Goal: Task Accomplishment & Management: Use online tool/utility

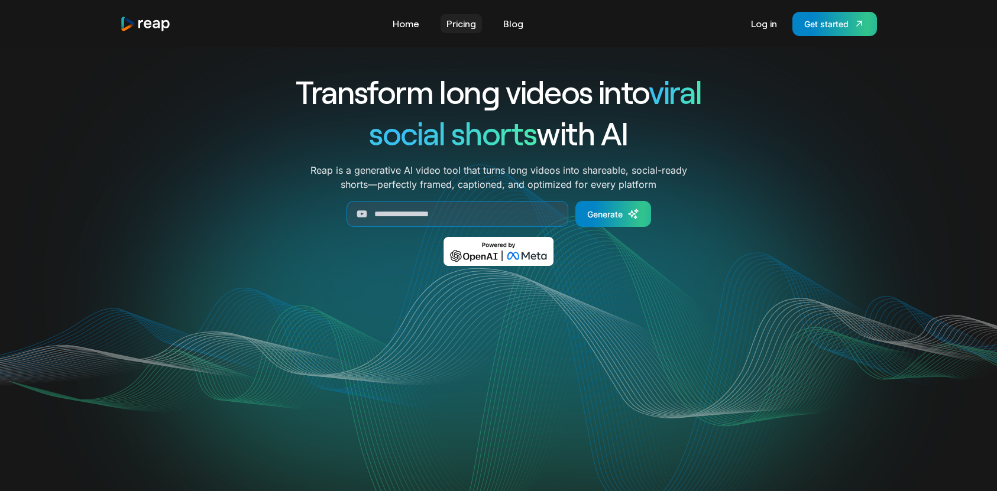
click at [459, 22] on link "Pricing" at bounding box center [461, 23] width 41 height 19
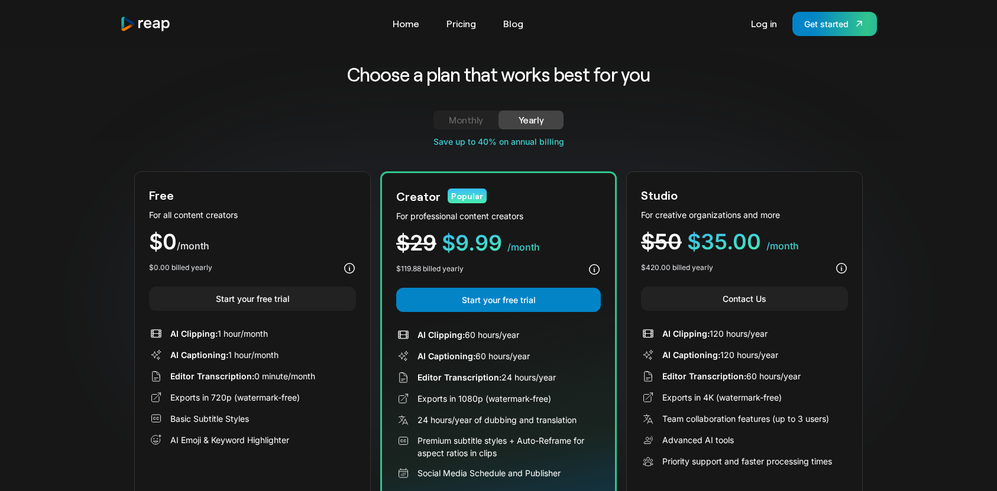
scroll to position [17, 0]
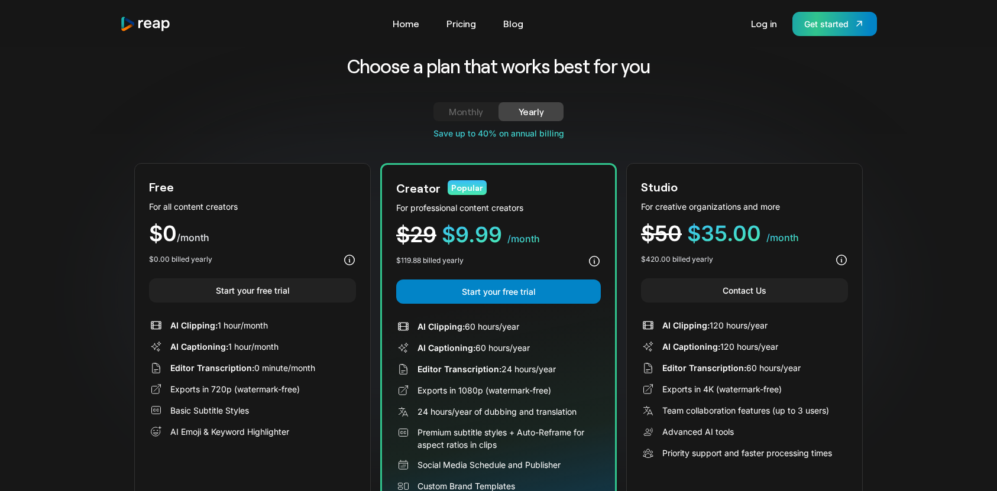
click at [813, 24] on div "Get started" at bounding box center [826, 24] width 44 height 12
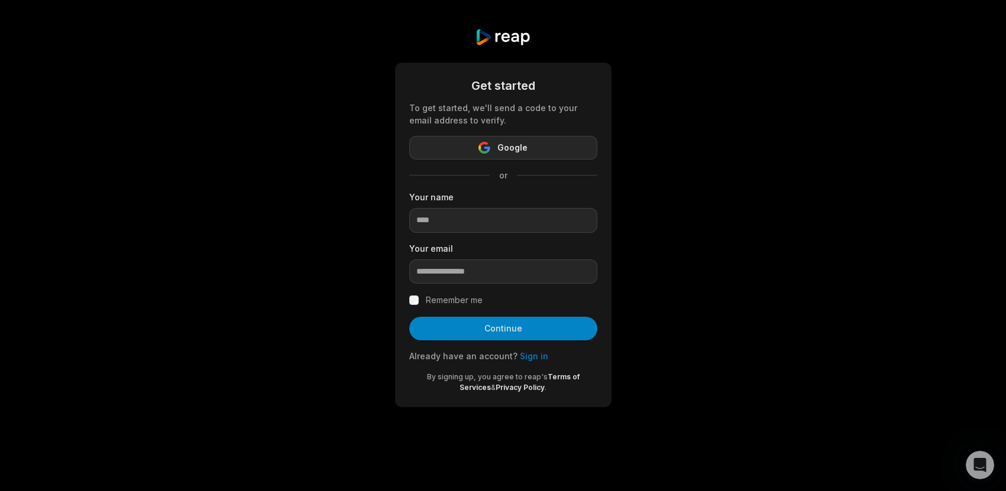
click at [573, 144] on button "Google" at bounding box center [503, 148] width 188 height 24
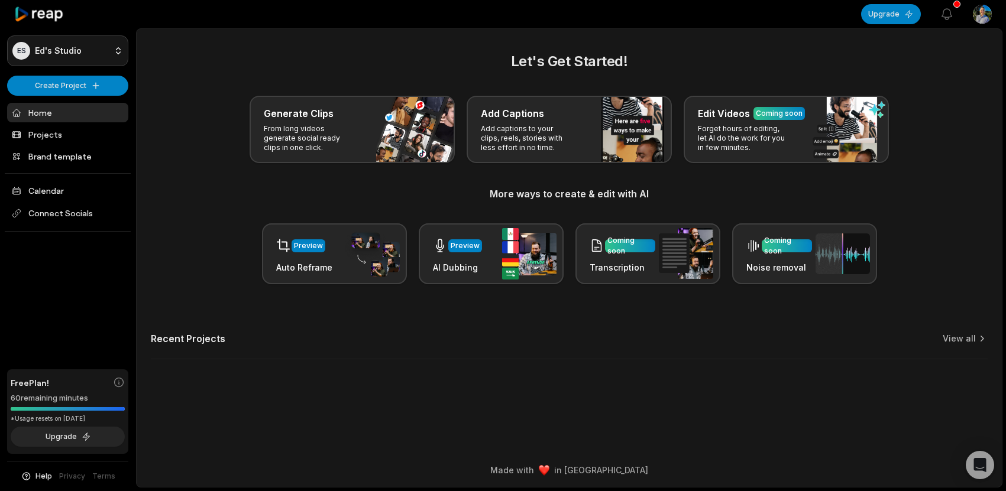
click at [95, 54] on html "ES Ed's Studio Create Project Home Projects Brand template Calendar Connect Soc…" at bounding box center [503, 245] width 1006 height 491
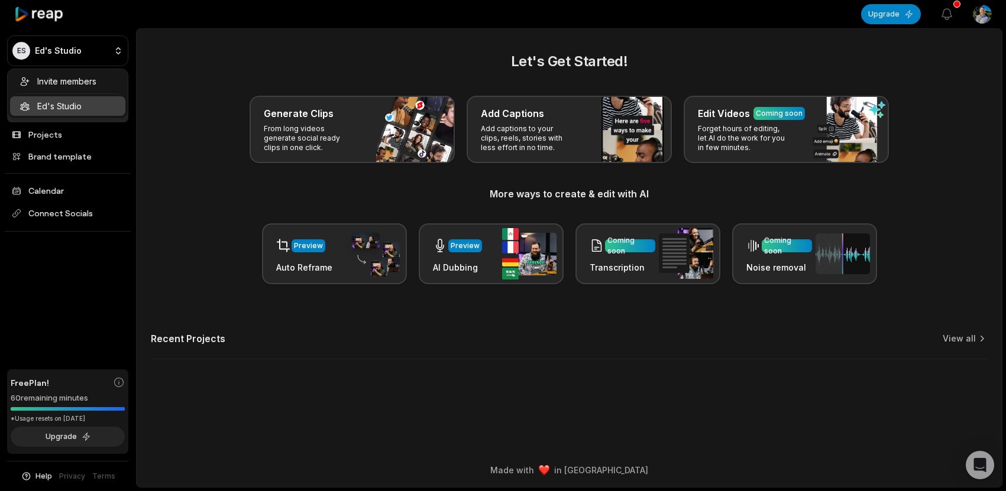
click at [97, 53] on html "ES Ed's Studio Create Project Home Projects Brand template Calendar Connect Soc…" at bounding box center [503, 245] width 1006 height 491
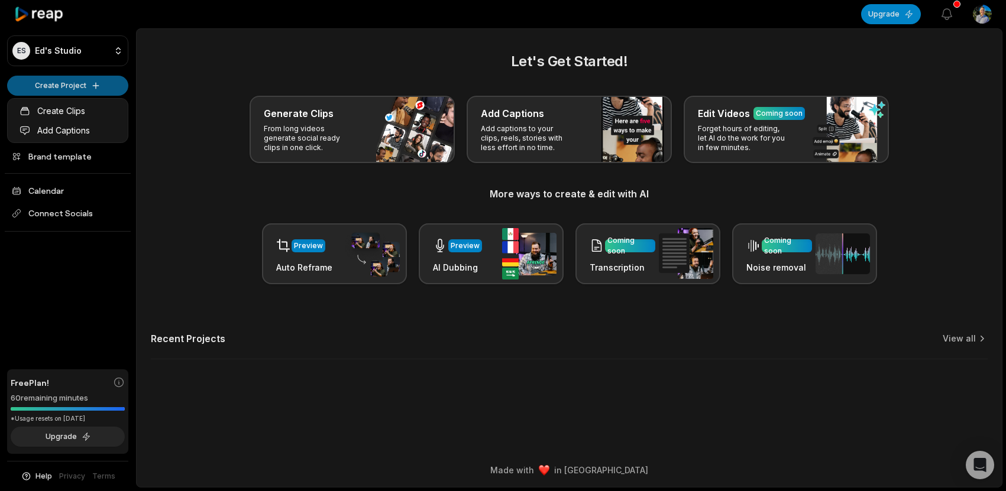
click at [98, 87] on html "ES Ed's Studio Create Project Home Projects Brand template Calendar Connect Soc…" at bounding box center [503, 245] width 1006 height 491
click at [91, 108] on link "Create Clips" at bounding box center [67, 111] width 115 height 20
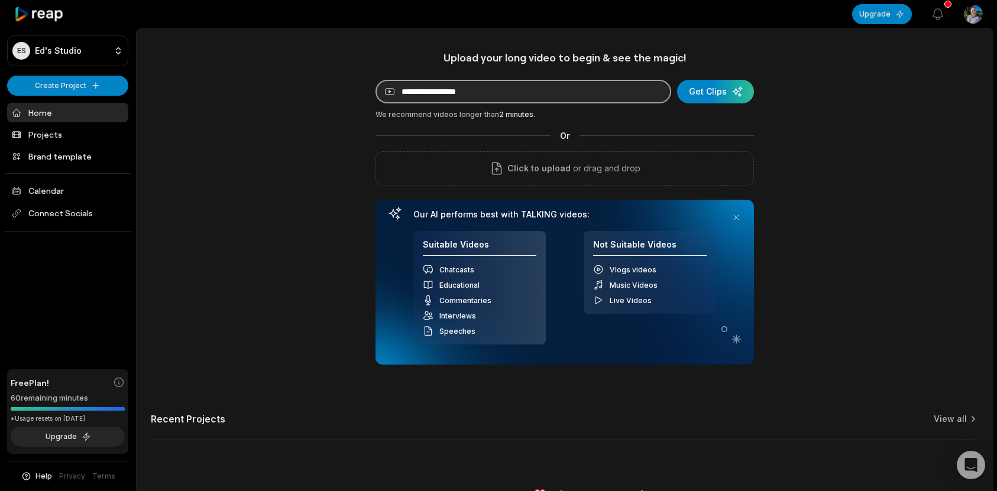
click at [548, 101] on input at bounding box center [523, 92] width 296 height 24
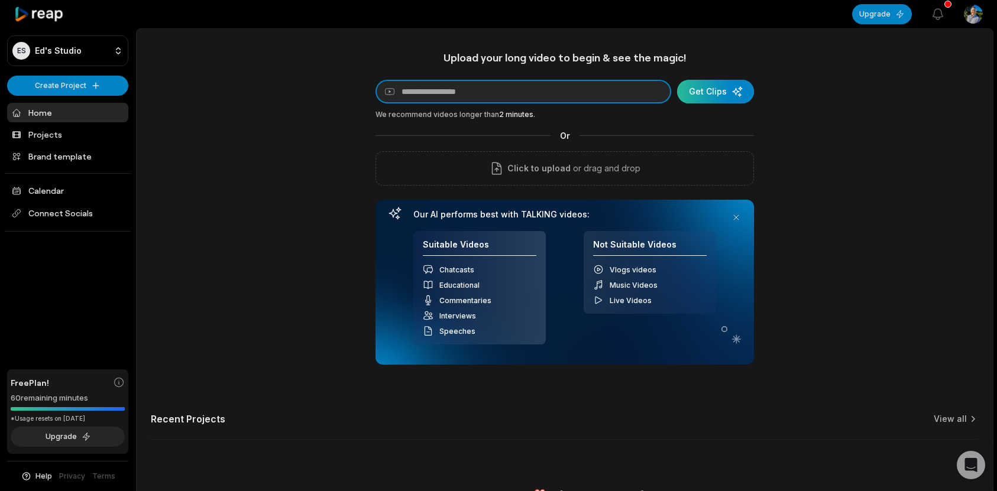
paste input "**********"
type input "**********"
click at [725, 90] on div "submit" at bounding box center [715, 92] width 77 height 24
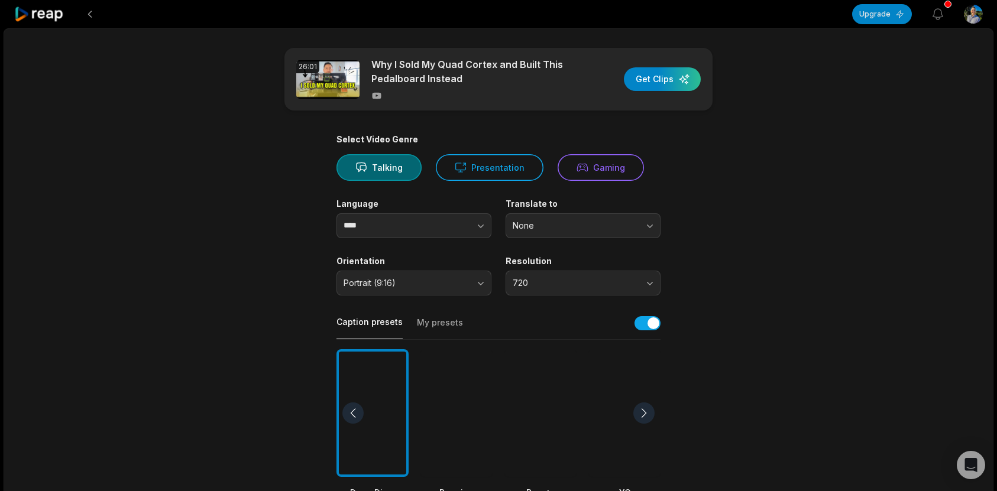
click at [493, 226] on div "Language **** Translate to None" at bounding box center [498, 219] width 324 height 40
click at [480, 229] on icon "button" at bounding box center [481, 226] width 12 height 12
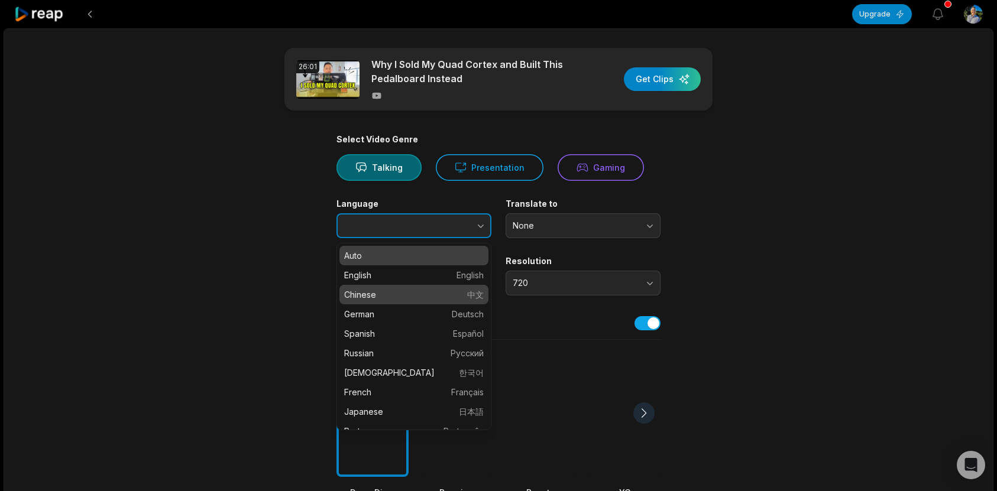
type input "*******"
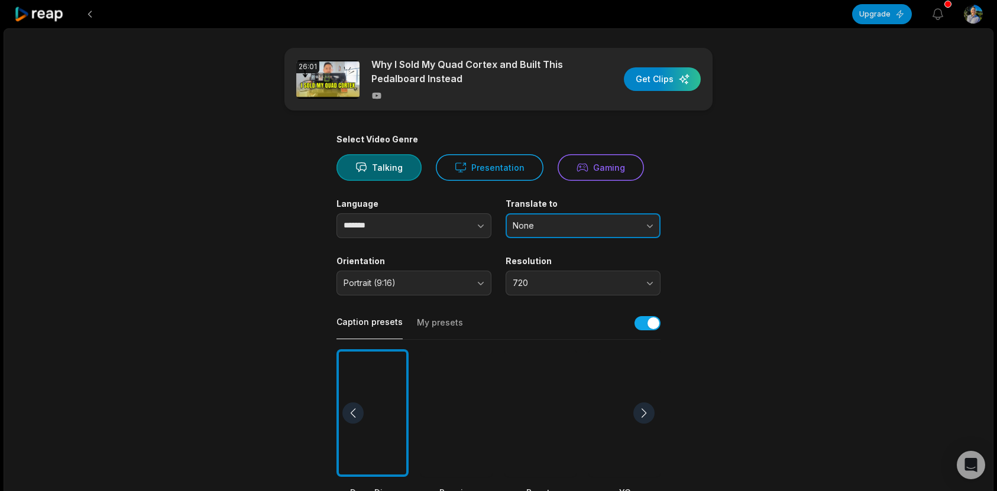
click at [647, 224] on button "None" at bounding box center [583, 225] width 155 height 25
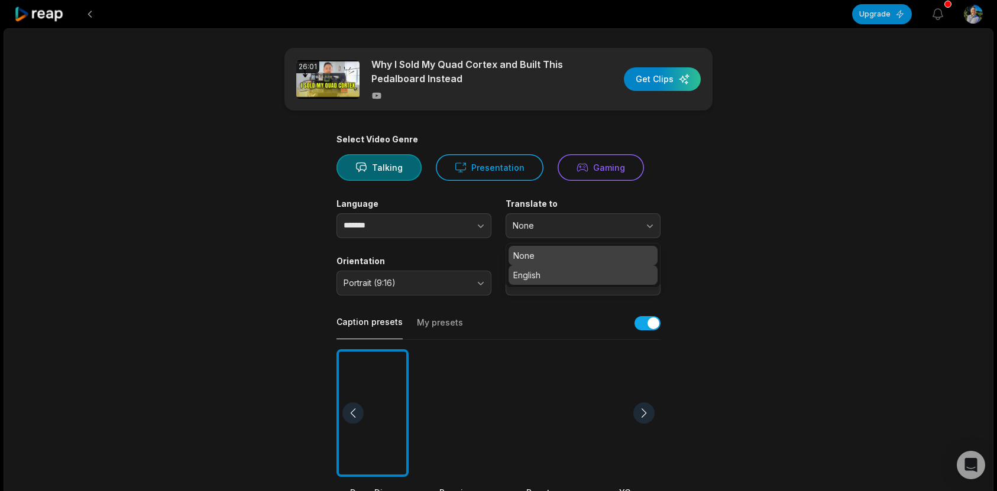
click at [611, 276] on p "English" at bounding box center [583, 275] width 140 height 12
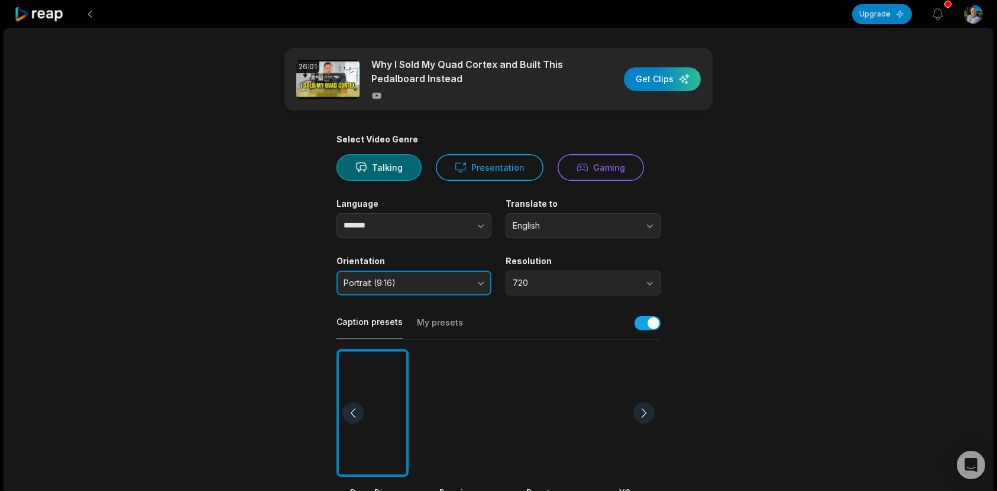
click at [480, 284] on button "Portrait (9:16)" at bounding box center [413, 283] width 155 height 25
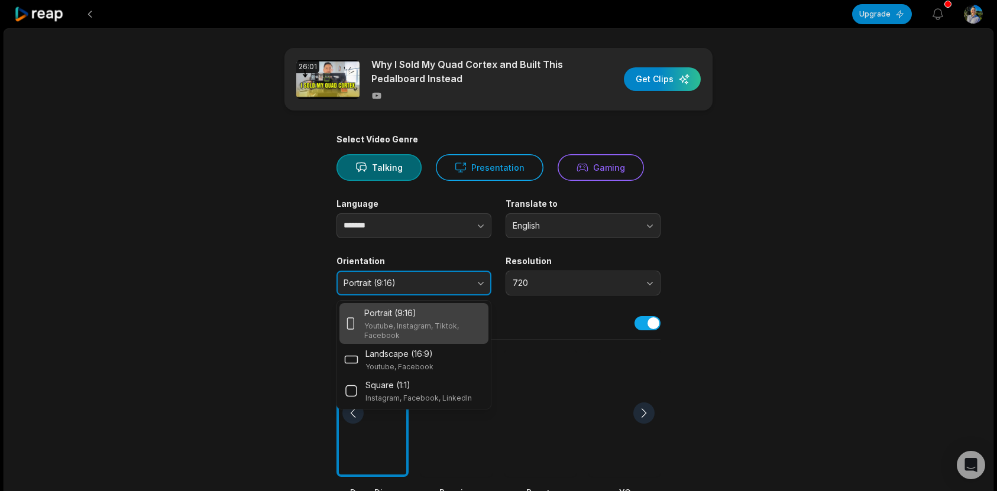
click at [480, 284] on button "Portrait (9:16)" at bounding box center [413, 283] width 155 height 25
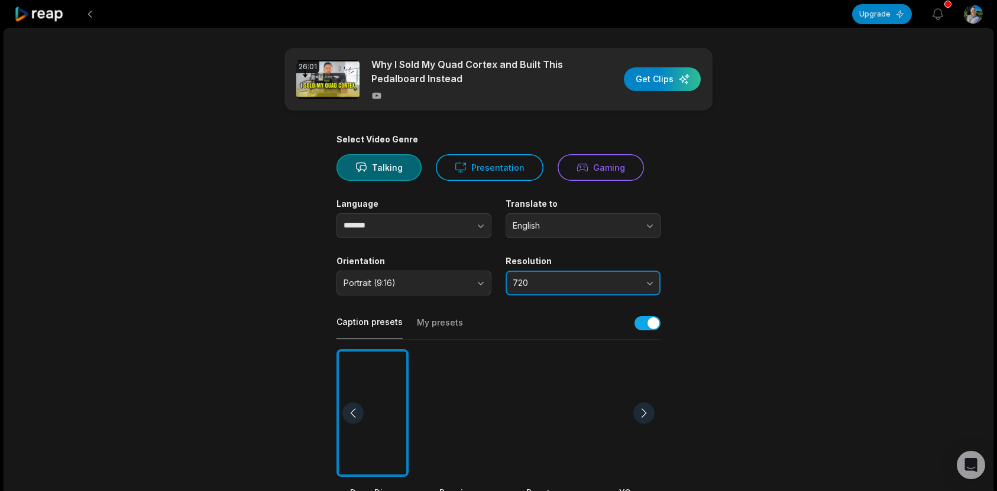
click at [585, 280] on span "720" at bounding box center [575, 283] width 124 height 11
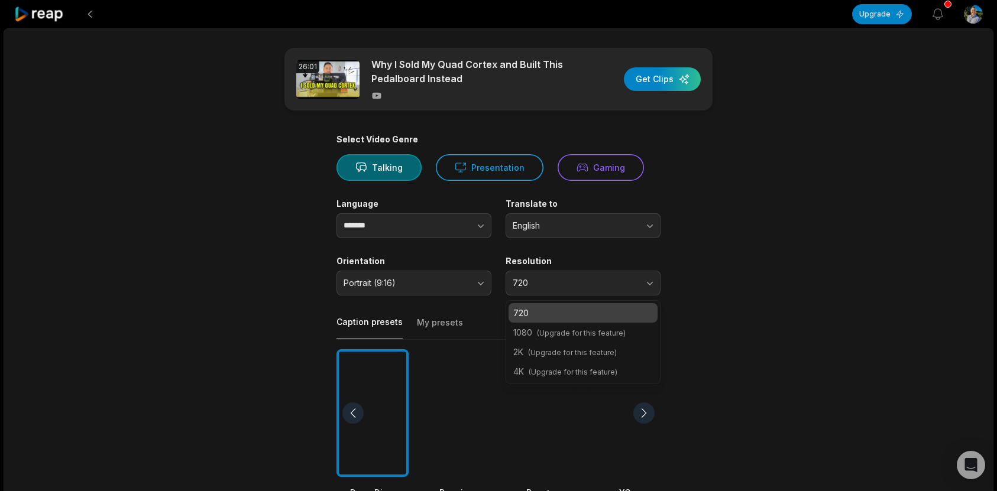
drag, startPoint x: 820, startPoint y: 245, endPoint x: 812, endPoint y: 248, distance: 8.0
click at [819, 245] on div "26:01 Why I Sold My Quad Cortex and Built This Pedalboard Instead Get Clips Sel…" at bounding box center [499, 440] width 990 height 825
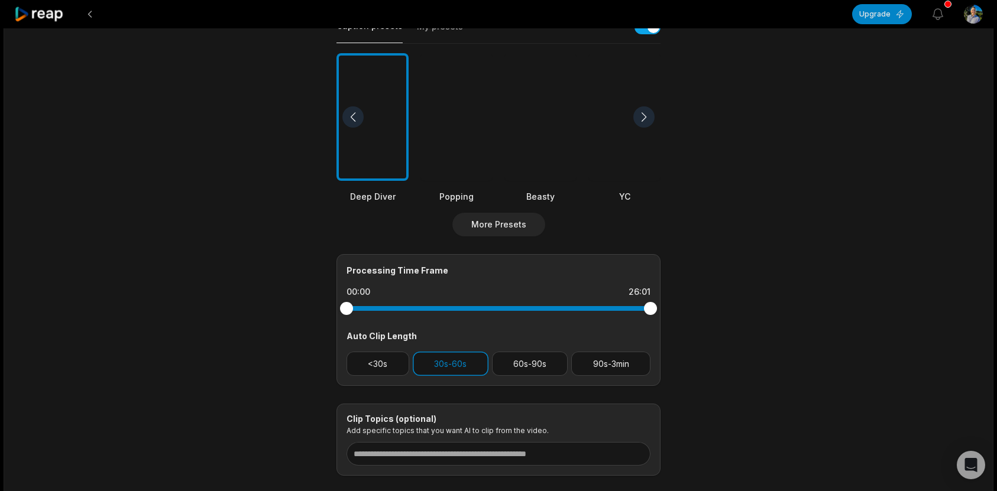
scroll to position [287, 0]
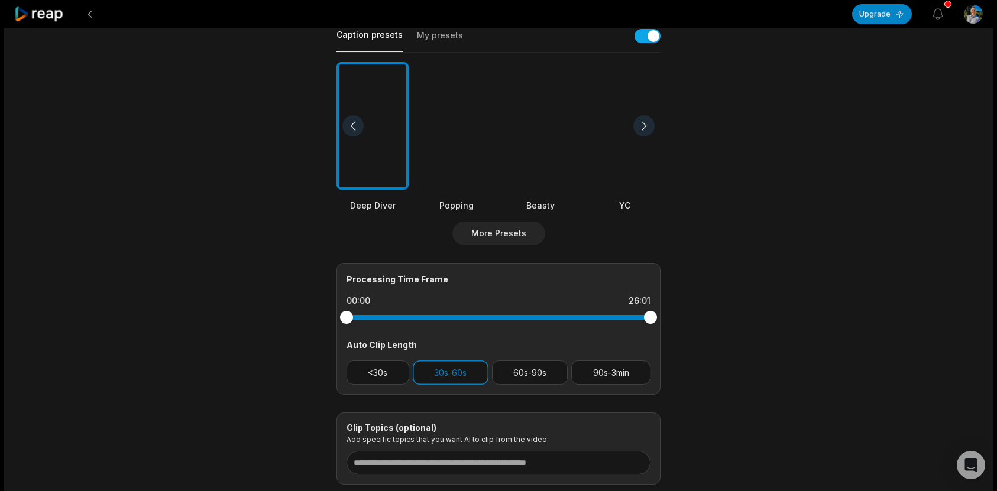
click at [641, 122] on div at bounding box center [643, 125] width 21 height 21
click at [344, 137] on div at bounding box center [372, 126] width 72 height 128
click at [345, 131] on div at bounding box center [352, 125] width 21 height 21
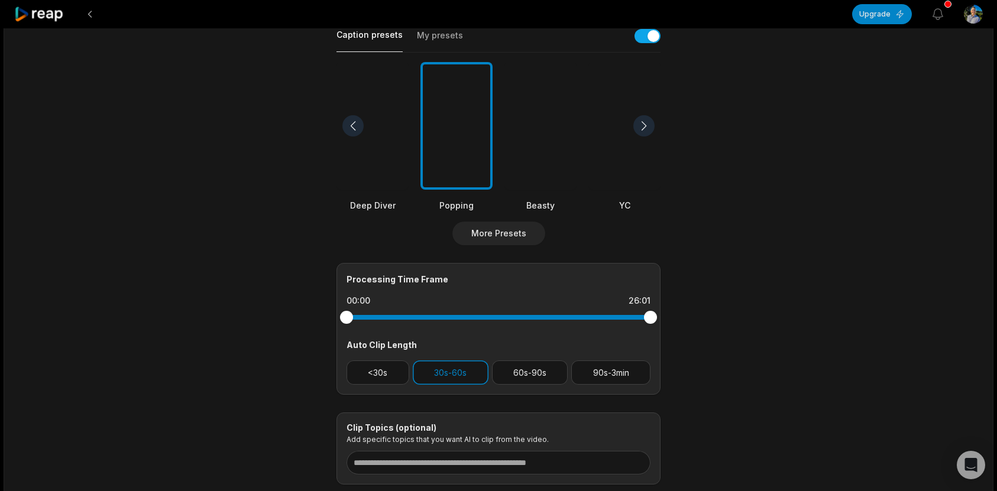
click at [451, 125] on div at bounding box center [456, 126] width 72 height 128
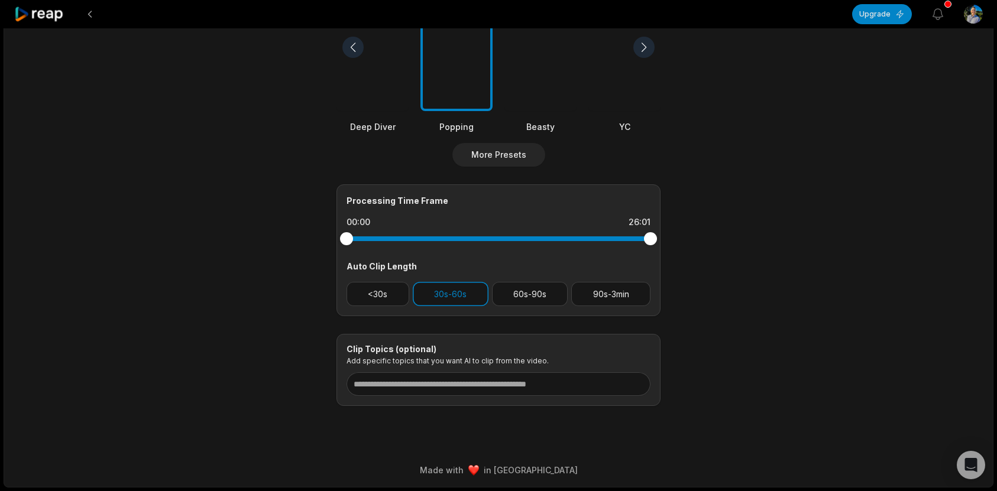
scroll to position [0, 0]
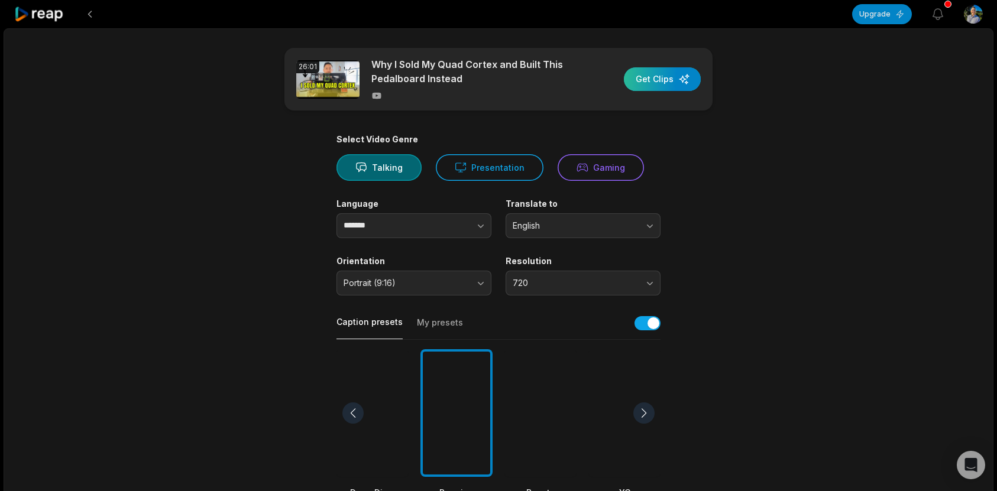
click at [672, 86] on div "button" at bounding box center [662, 79] width 77 height 24
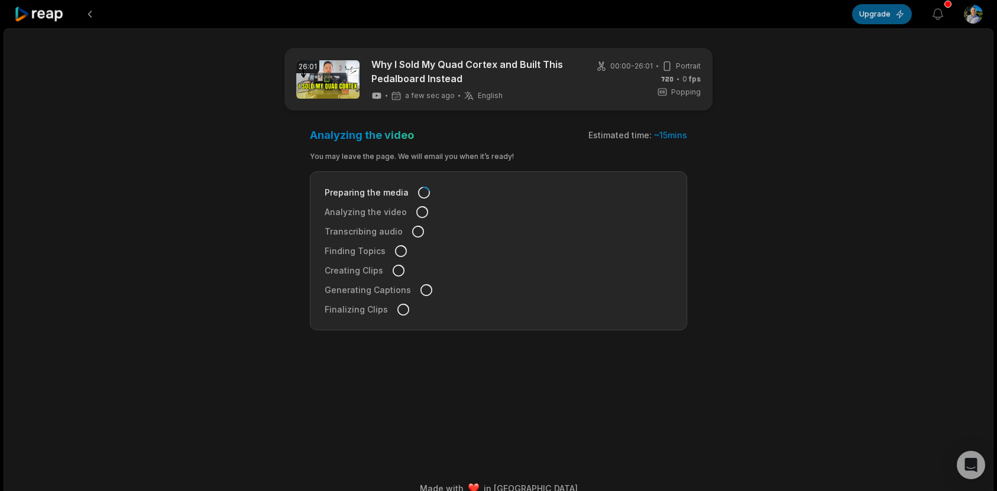
click at [897, 16] on button "Upgrade" at bounding box center [882, 14] width 60 height 20
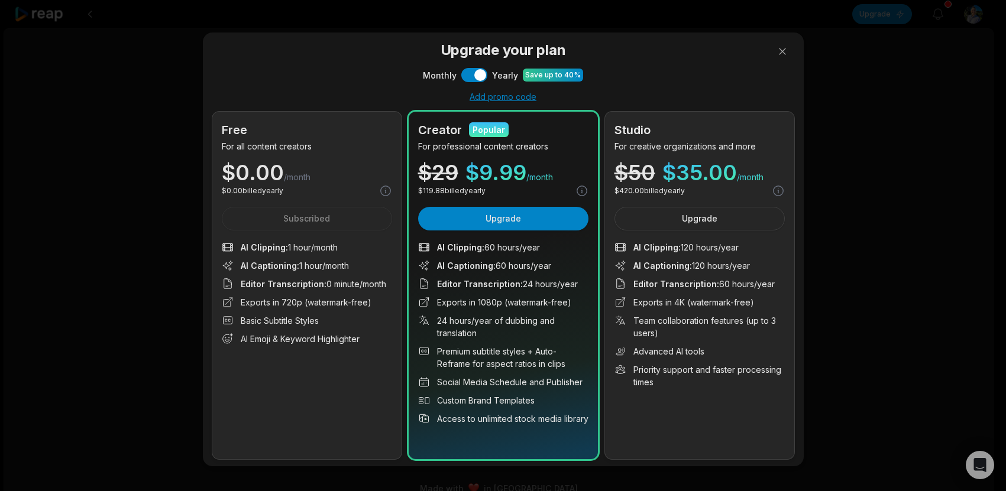
drag, startPoint x: 335, startPoint y: 247, endPoint x: 238, endPoint y: 249, distance: 97.0
click at [238, 249] on li "AI Clipping : 1 hour/month" at bounding box center [307, 247] width 170 height 12
click at [785, 56] on button at bounding box center [782, 52] width 24 height 24
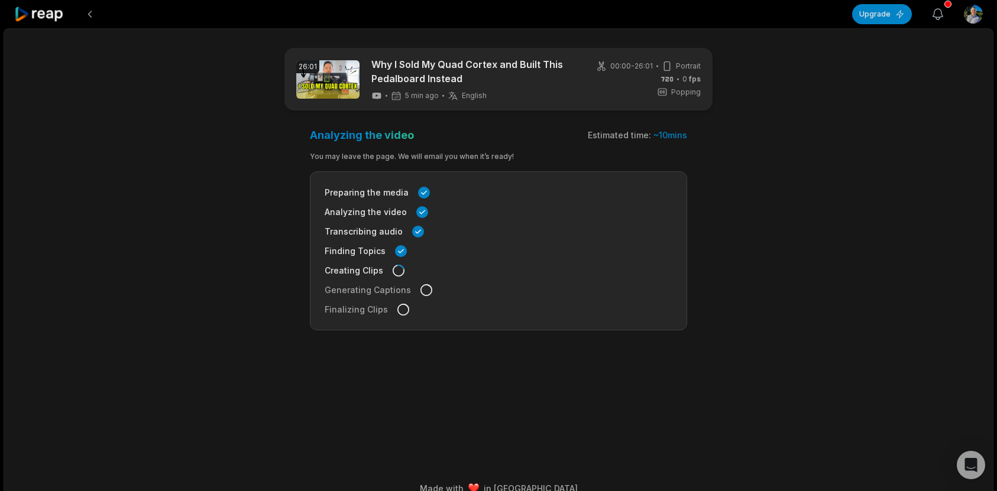
click at [942, 17] on icon "button" at bounding box center [938, 14] width 14 height 14
drag, startPoint x: 942, startPoint y: 17, endPoint x: 925, endPoint y: 1, distance: 23.8
click at [942, 17] on icon "button" at bounding box center [938, 14] width 14 height 14
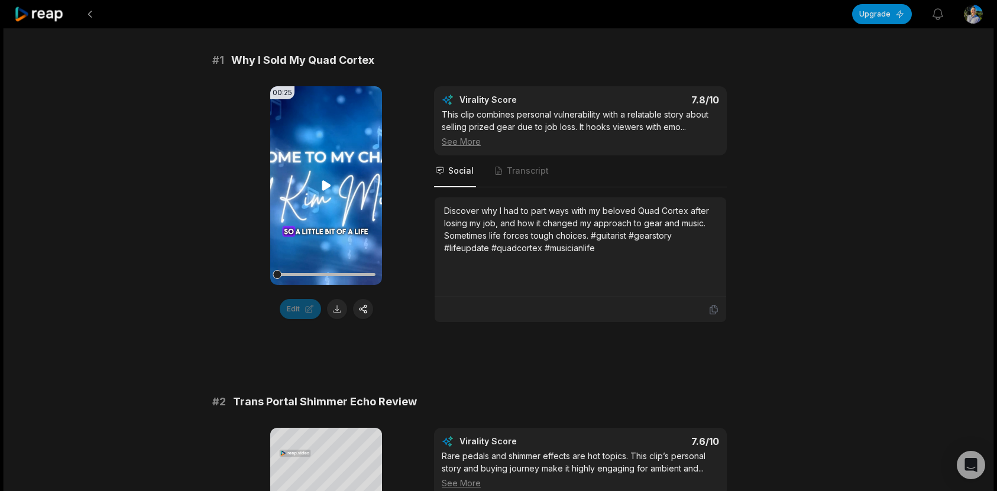
scroll to position [165, 0]
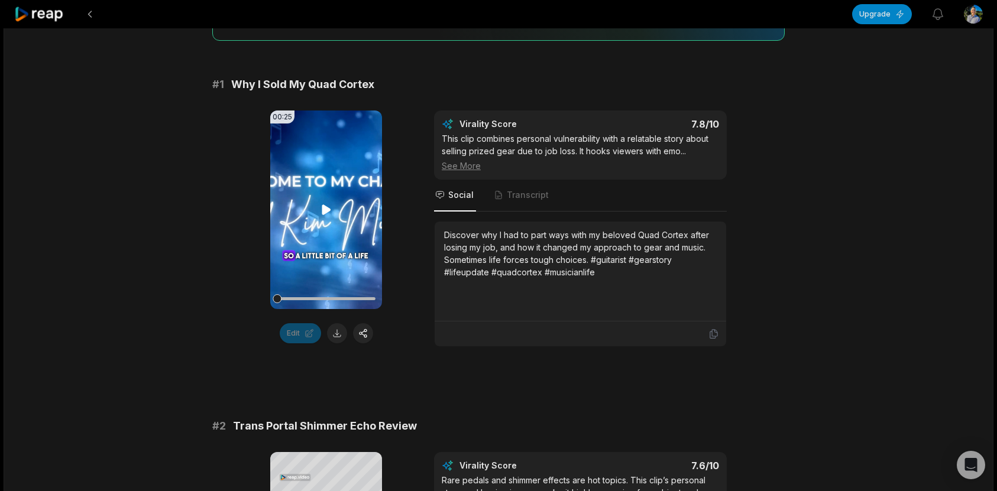
click at [323, 210] on icon at bounding box center [326, 210] width 9 height 10
click at [529, 197] on span "Transcript" at bounding box center [528, 195] width 42 height 12
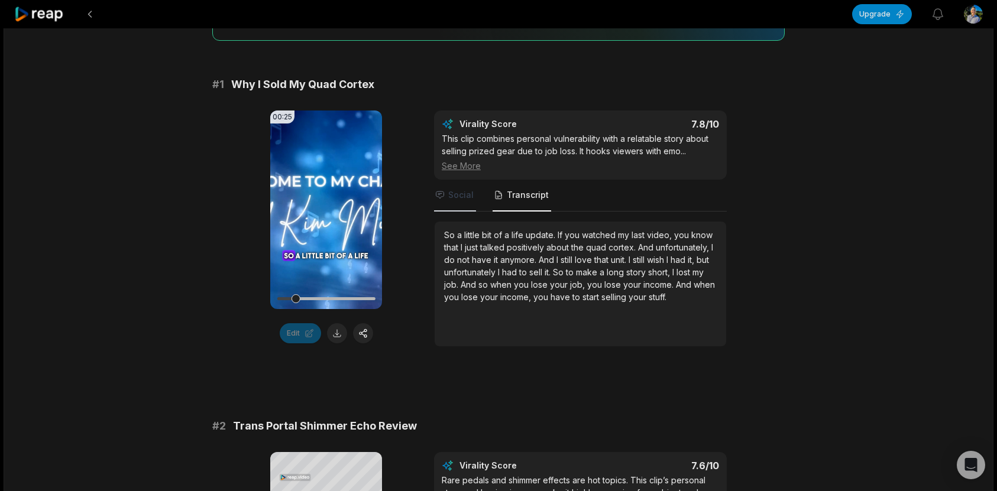
click at [464, 197] on span "Social" at bounding box center [460, 195] width 25 height 12
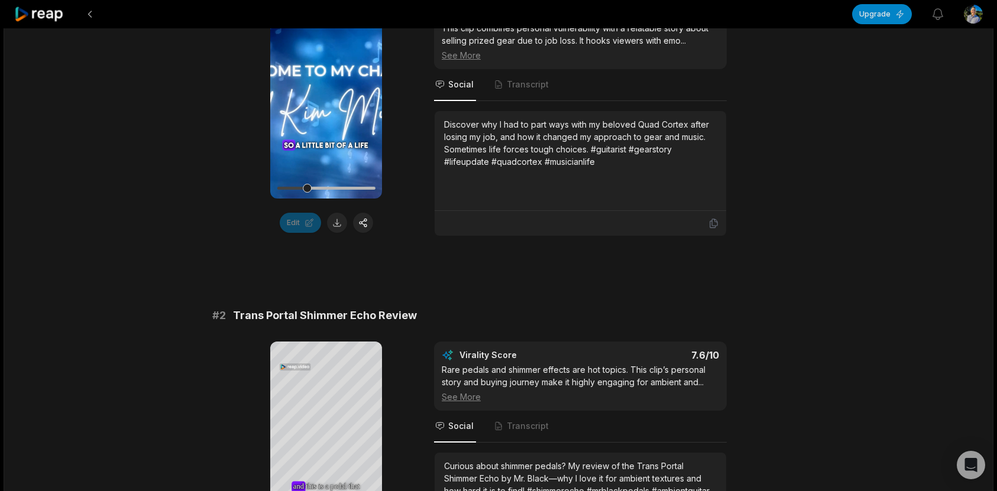
scroll to position [199, 0]
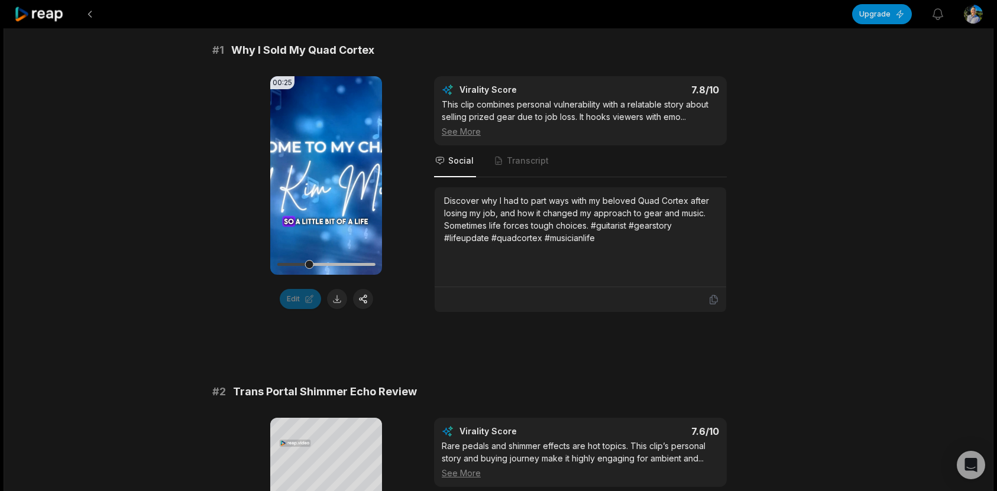
click at [422, 309] on div "00:25 Your browser does not support mp4 format. Edit Virality Score 7.8 /10 Thi…" at bounding box center [498, 194] width 572 height 237
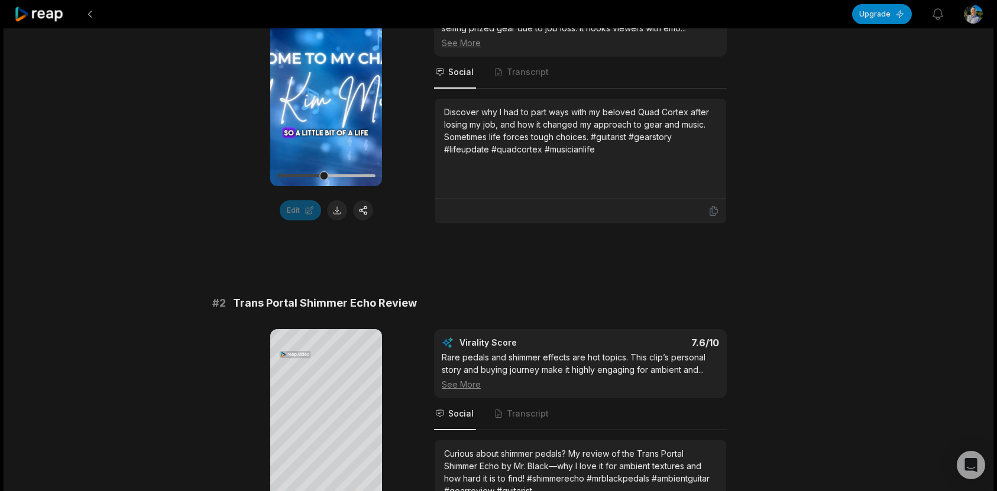
scroll to position [540, 0]
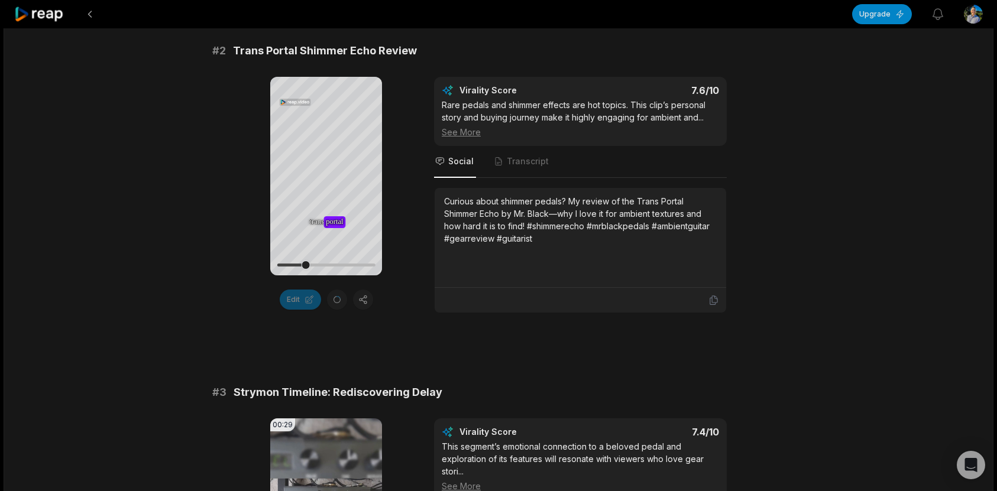
click at [537, 116] on div "Rare pedals and shimmer effects are hot topics. This clip’s personal story and …" at bounding box center [580, 119] width 277 height 40
click at [470, 130] on div "See More" at bounding box center [580, 132] width 277 height 12
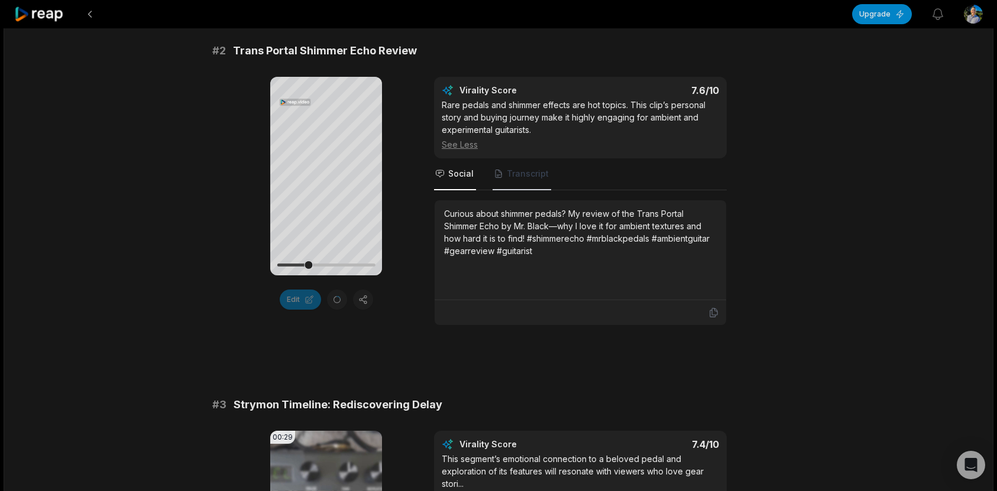
click at [523, 168] on span "Transcript" at bounding box center [528, 174] width 42 height 12
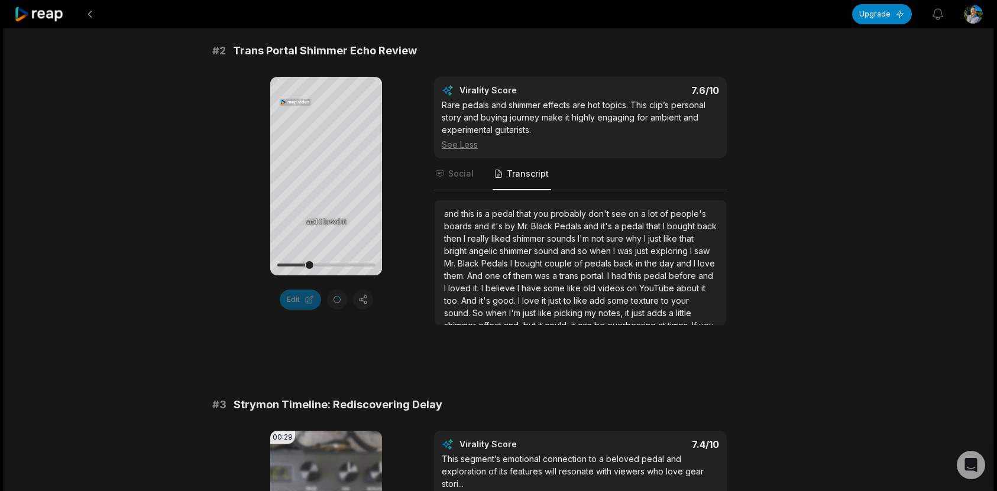
click at [607, 272] on span "portal." at bounding box center [594, 276] width 27 height 10
drag, startPoint x: 637, startPoint y: 264, endPoint x: 593, endPoint y: 259, distance: 44.6
click at [584, 260] on div "and this is a pedal that you probably don't see on a lot of people's boards and…" at bounding box center [580, 351] width 273 height 286
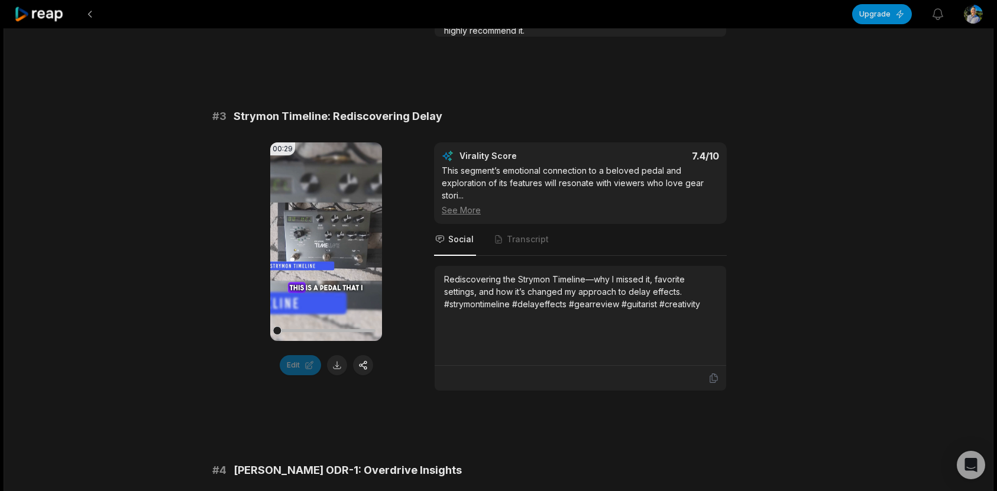
scroll to position [678, 0]
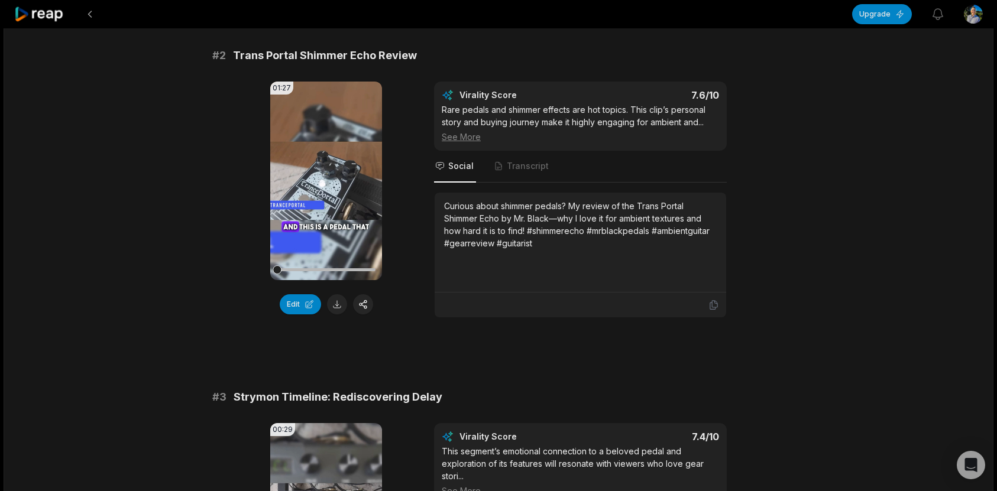
scroll to position [446, 0]
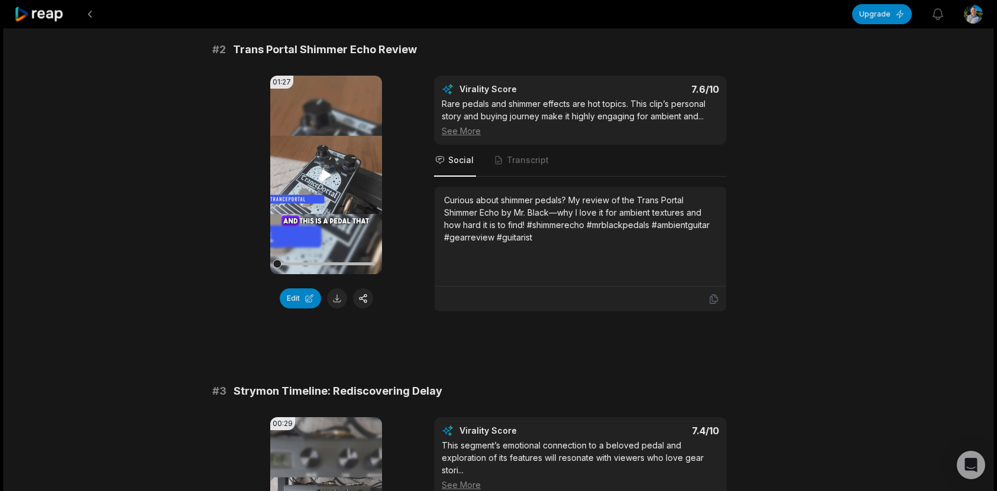
click at [317, 178] on video "Your browser does not support mp4 format." at bounding box center [326, 175] width 112 height 199
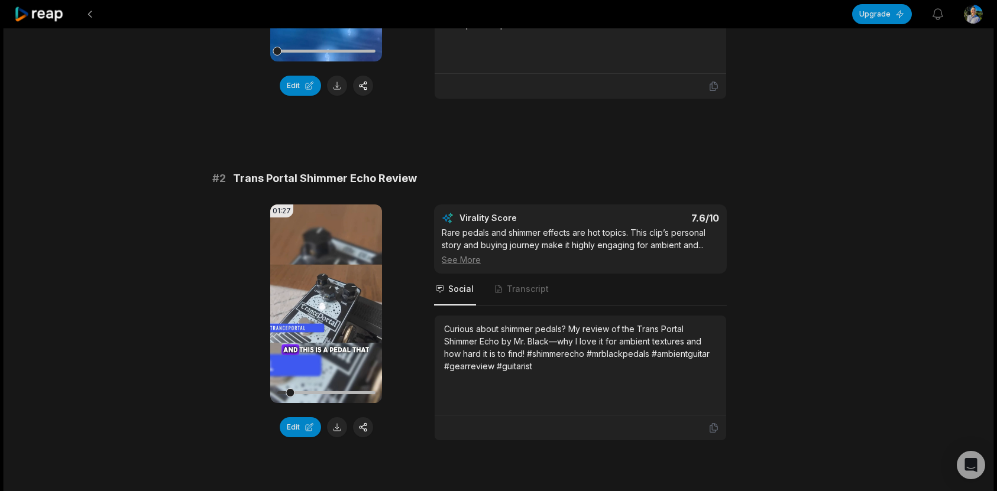
scroll to position [456, 0]
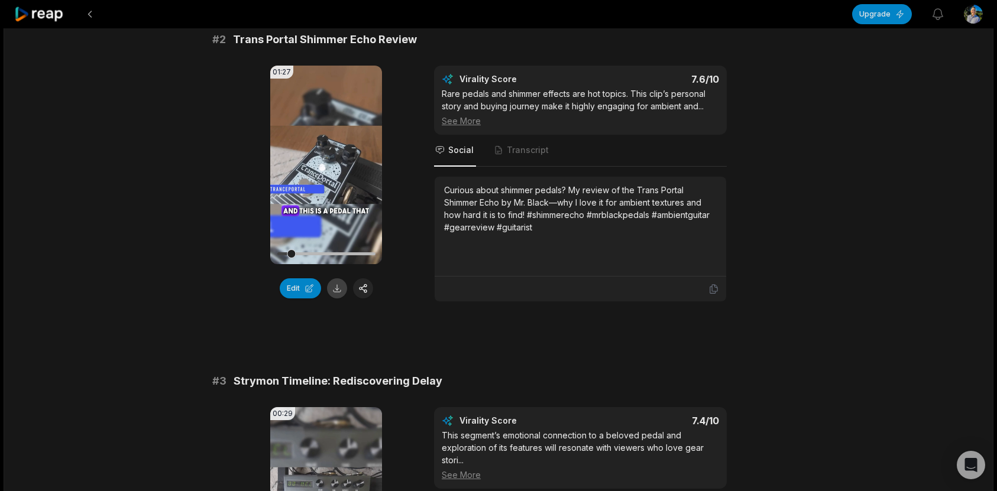
click at [341, 292] on button at bounding box center [337, 288] width 20 height 20
click at [331, 255] on div at bounding box center [326, 254] width 98 height 21
click at [345, 254] on div at bounding box center [326, 253] width 98 height 3
click at [364, 253] on div at bounding box center [326, 253] width 98 height 3
click at [367, 256] on div at bounding box center [363, 254] width 9 height 9
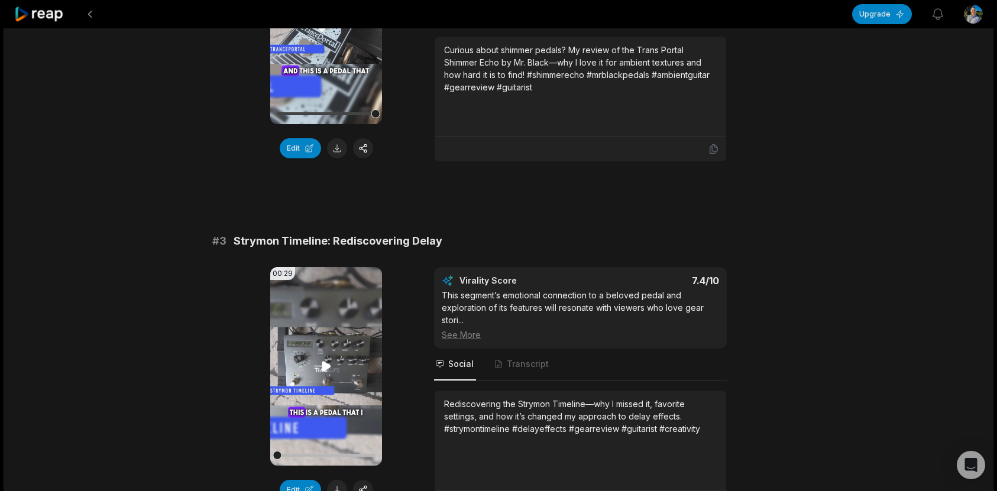
scroll to position [671, 0]
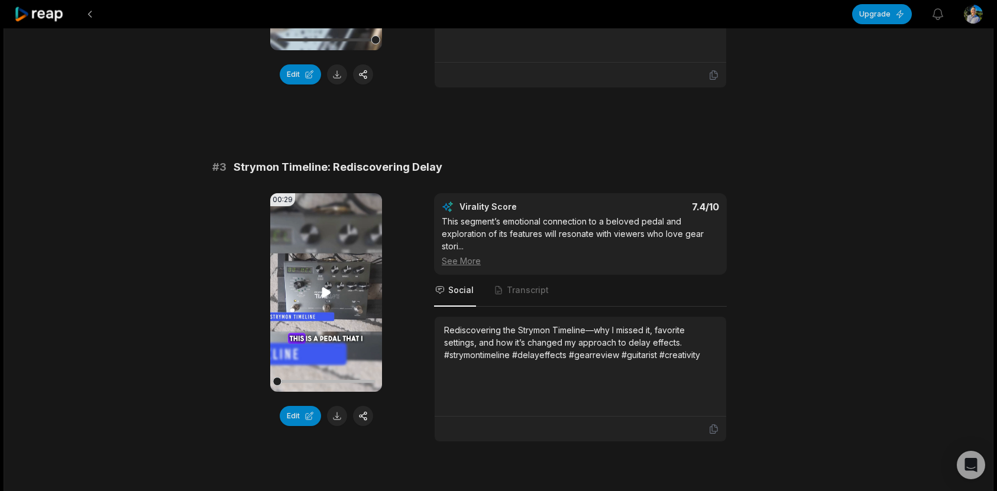
click at [331, 297] on icon at bounding box center [326, 293] width 14 height 14
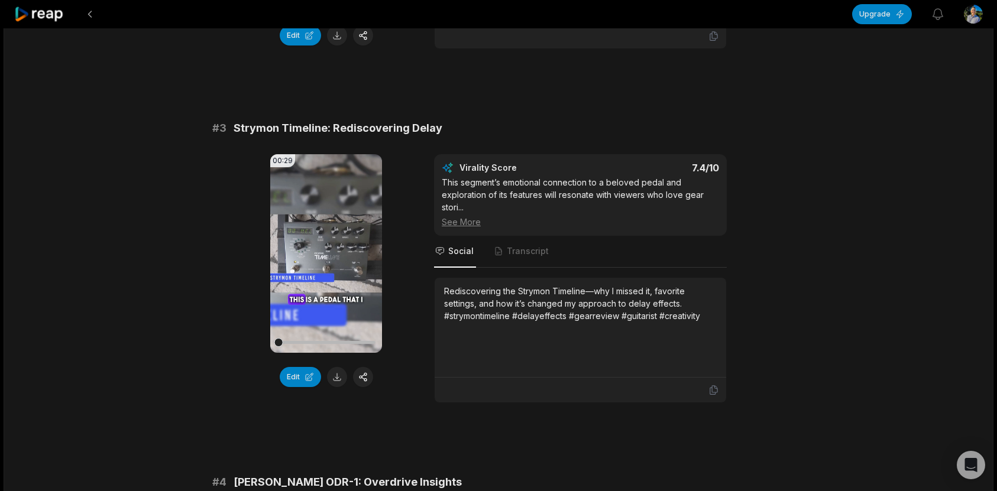
scroll to position [775, 0]
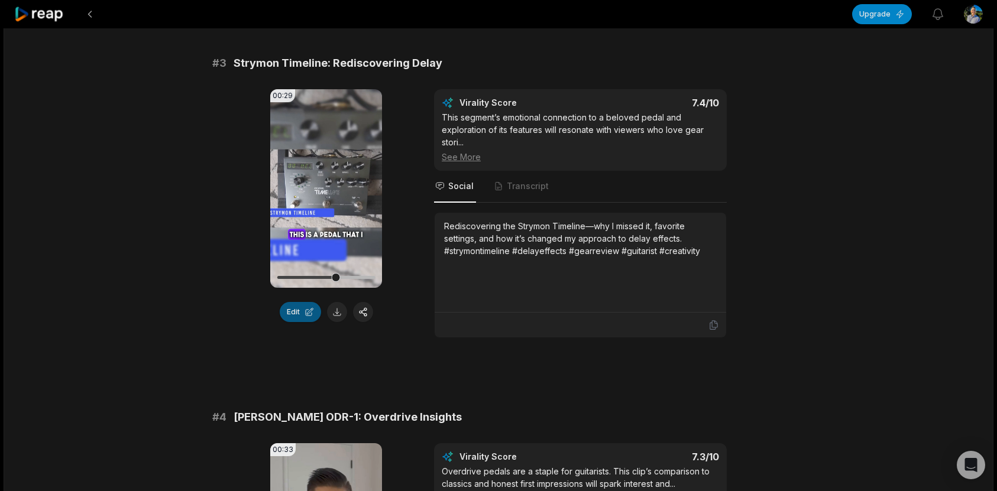
click at [300, 316] on button "Edit" at bounding box center [300, 312] width 41 height 20
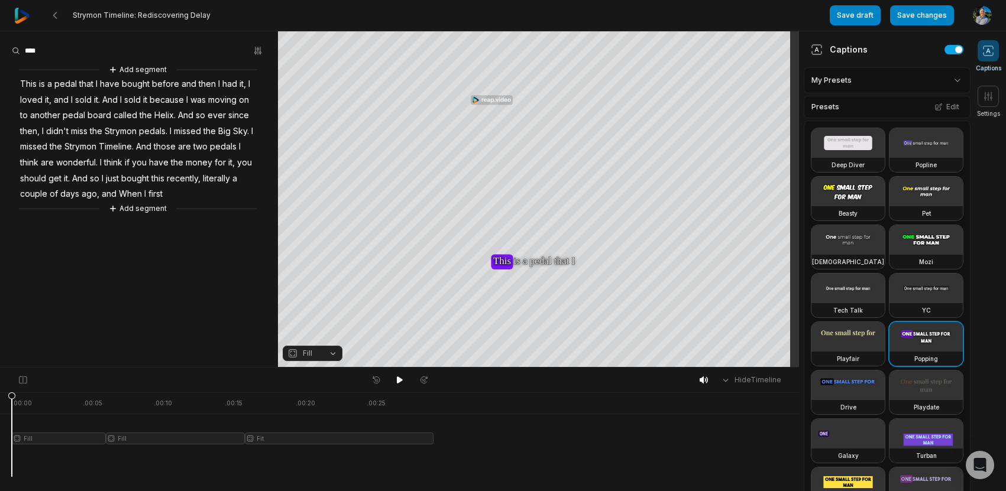
click at [153, 112] on span "Helix." at bounding box center [165, 116] width 24 height 16
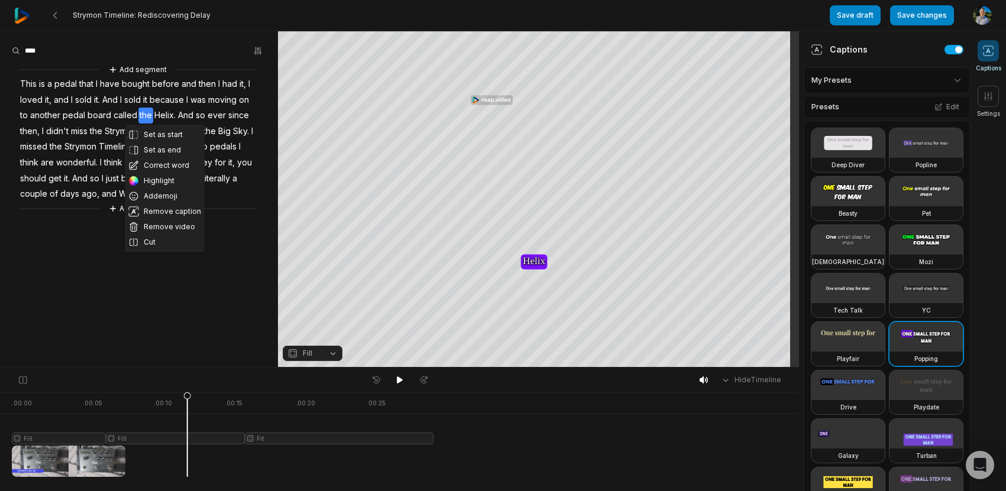
click at [161, 96] on span "because" at bounding box center [166, 100] width 37 height 16
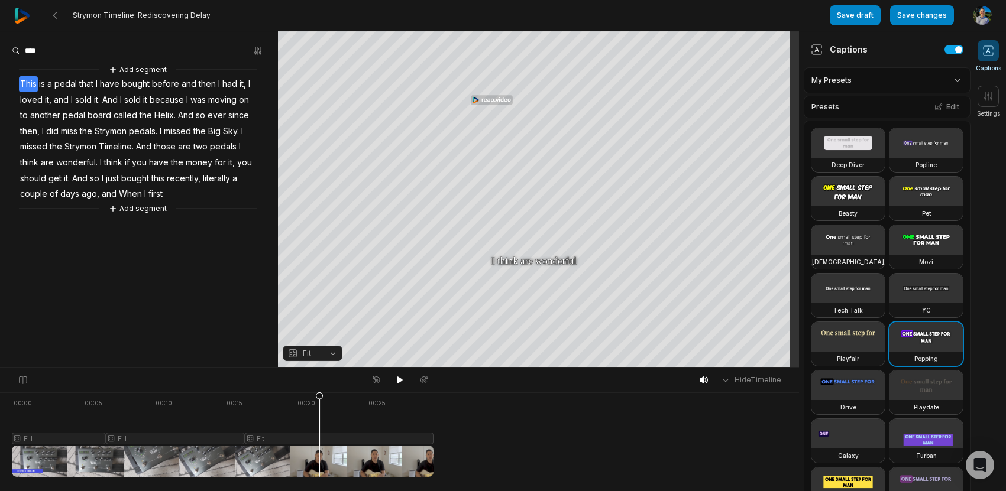
click at [319, 402] on div at bounding box center [223, 435] width 422 height 85
click at [79, 177] on span "And" at bounding box center [80, 179] width 18 height 16
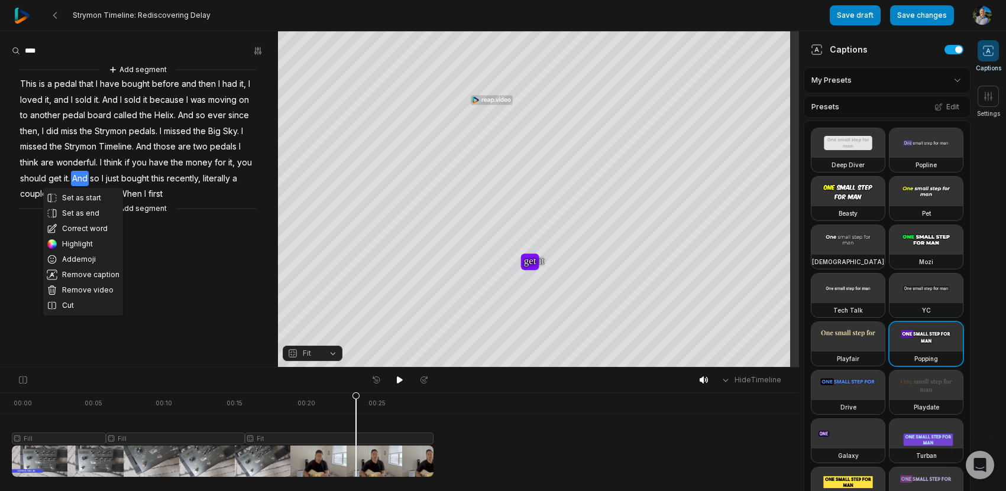
click at [357, 407] on icon at bounding box center [355, 438] width 7 height 90
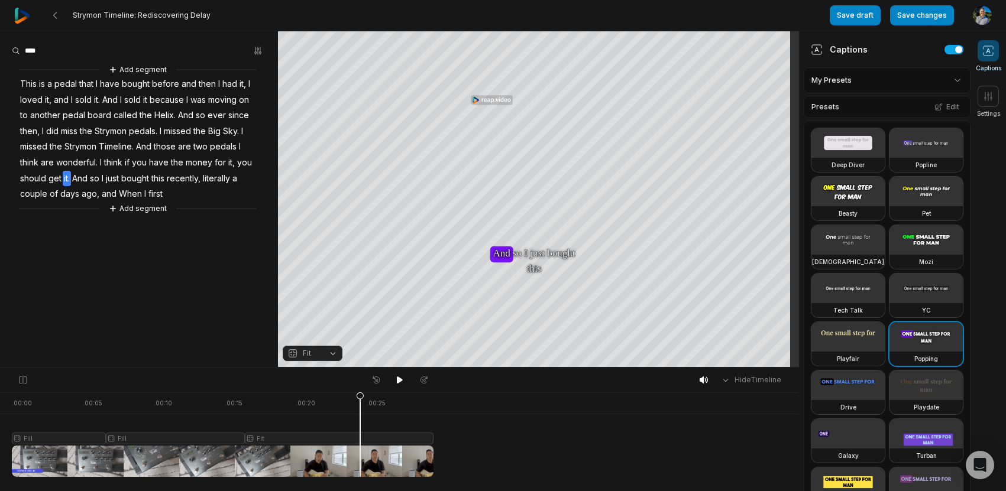
click at [363, 408] on icon at bounding box center [360, 438] width 7 height 90
click at [426, 456] on div at bounding box center [223, 435] width 422 height 85
drag, startPoint x: 339, startPoint y: 423, endPoint x: 337, endPoint y: 416, distance: 7.5
click at [338, 417] on div at bounding box center [223, 435] width 422 height 85
click at [337, 414] on icon at bounding box center [337, 434] width 8 height 85
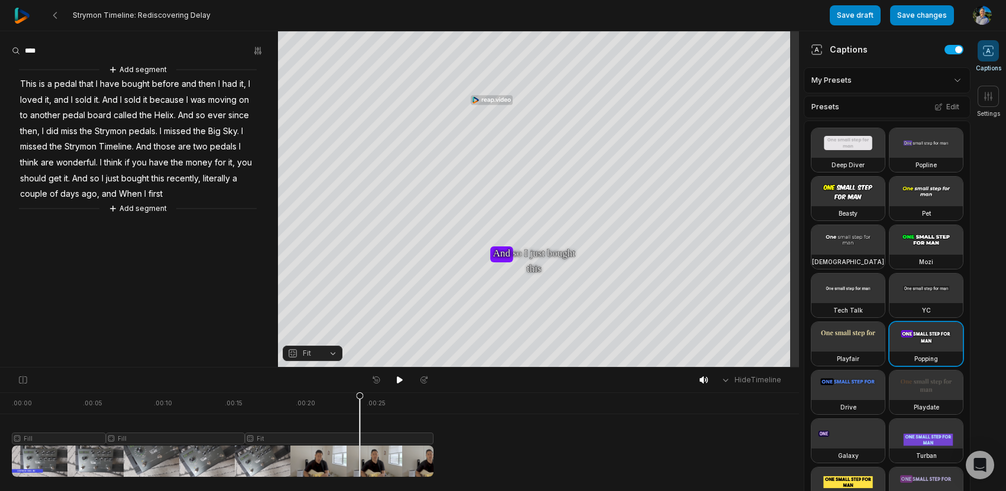
click at [80, 174] on span "And" at bounding box center [80, 179] width 18 height 16
drag, startPoint x: 430, startPoint y: 437, endPoint x: 358, endPoint y: 437, distance: 72.7
click at [358, 437] on div at bounding box center [223, 435] width 422 height 85
click at [79, 178] on span "And" at bounding box center [80, 179] width 18 height 16
click at [363, 459] on icon at bounding box center [360, 438] width 7 height 90
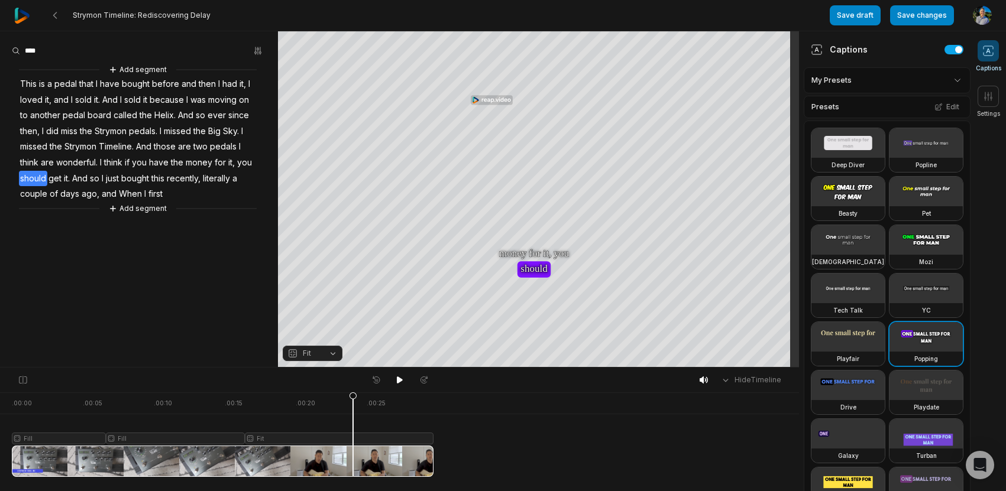
click at [353, 454] on div at bounding box center [223, 435] width 422 height 85
drag, startPoint x: 356, startPoint y: 397, endPoint x: 349, endPoint y: 403, distance: 9.2
click at [349, 403] on icon at bounding box center [350, 434] width 8 height 85
click at [357, 396] on icon at bounding box center [360, 438] width 7 height 90
click at [354, 400] on div at bounding box center [223, 435] width 422 height 85
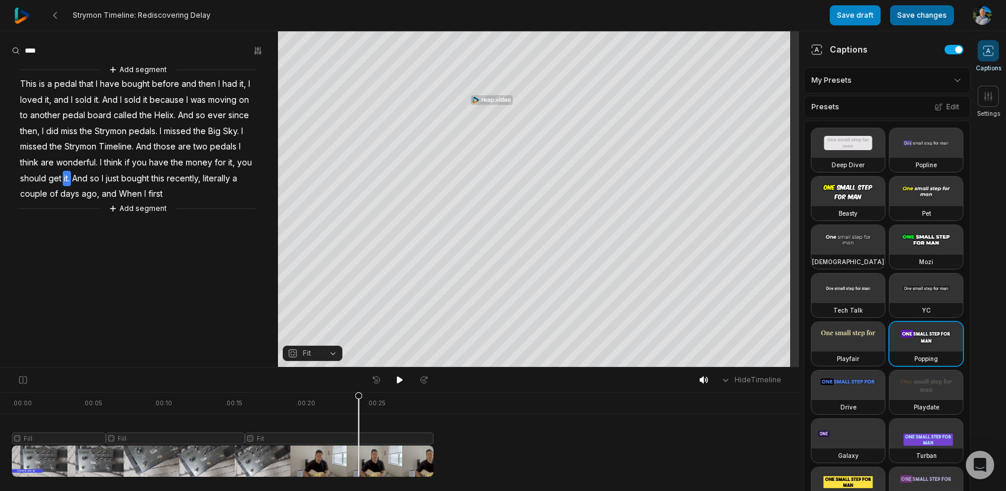
click at [919, 12] on button "Save changes" at bounding box center [922, 15] width 64 height 20
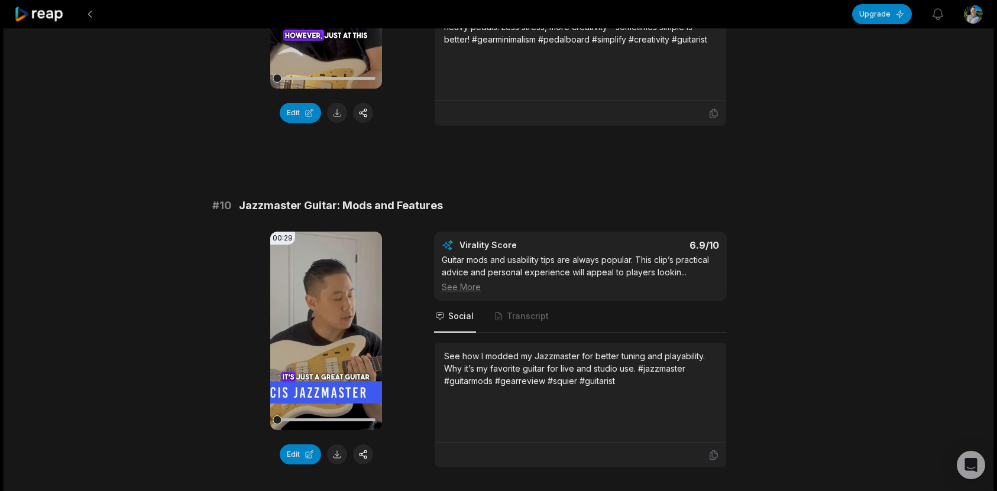
scroll to position [3156, 0]
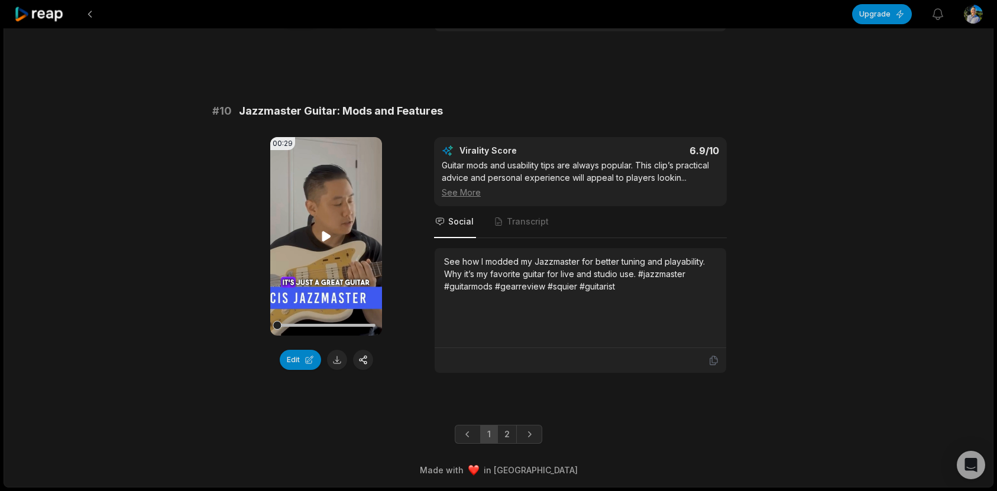
click at [325, 241] on icon at bounding box center [326, 236] width 14 height 14
click at [323, 254] on video "Your browser does not support mp4 format." at bounding box center [326, 236] width 112 height 199
